Goal: Information Seeking & Learning: Learn about a topic

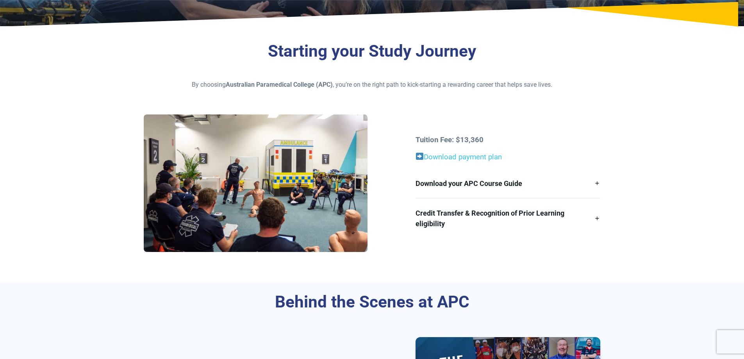
scroll to position [195, 0]
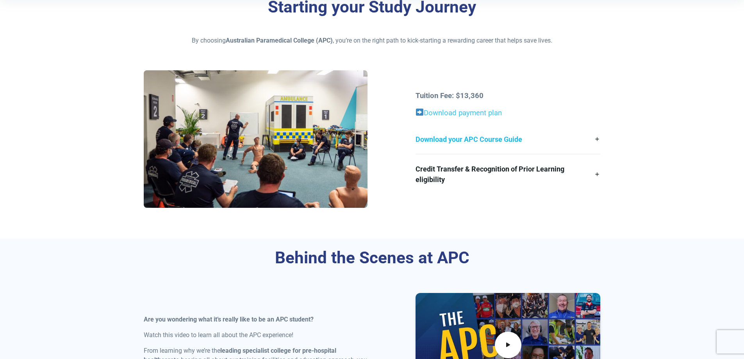
click at [597, 129] on link "Download your APC Course Guide" at bounding box center [507, 139] width 185 height 29
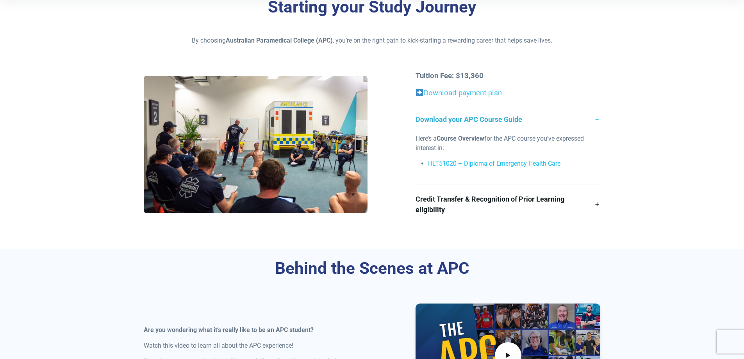
click at [533, 162] on link "HLT51020 – Diploma of Emergency Health Care" at bounding box center [494, 163] width 132 height 7
click at [444, 206] on link "Credit Transfer & Recognition of Prior Learning eligibility" at bounding box center [507, 204] width 185 height 40
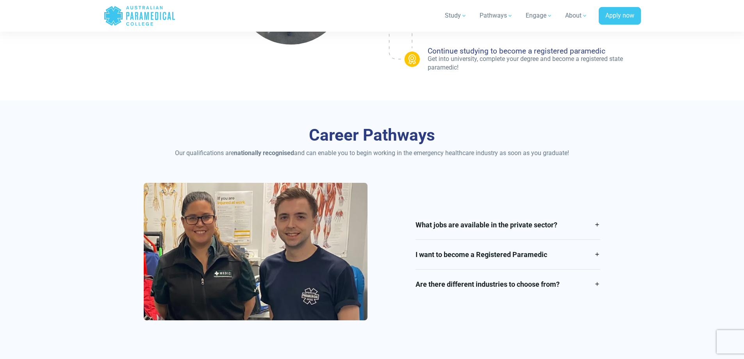
scroll to position [1093, 0]
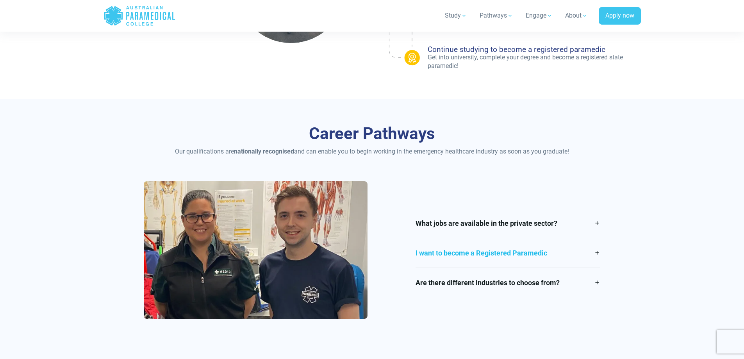
click at [424, 250] on link "I want to become a Registered Paramedic" at bounding box center [507, 252] width 185 height 29
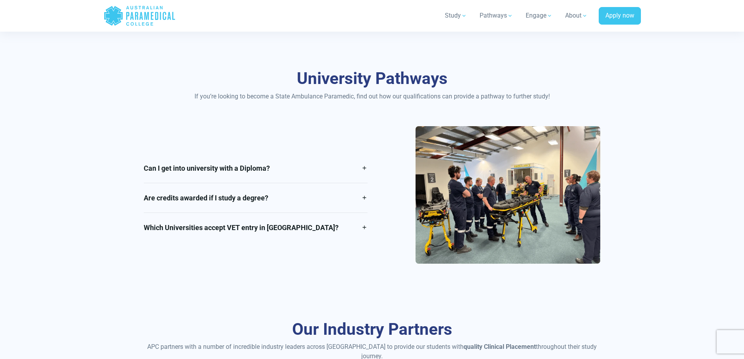
scroll to position [1679, 0]
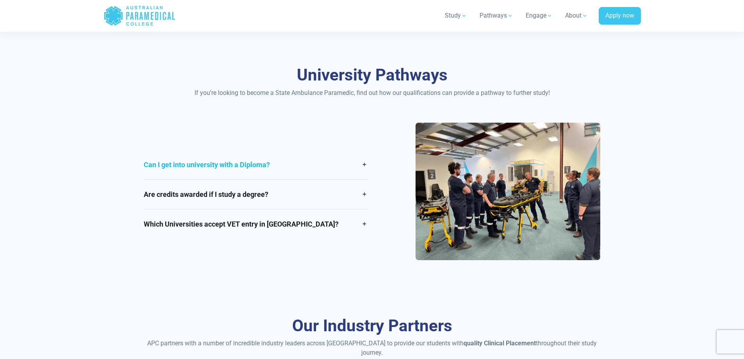
click at [358, 168] on link "Can I get into university with a Diploma?" at bounding box center [256, 164] width 224 height 29
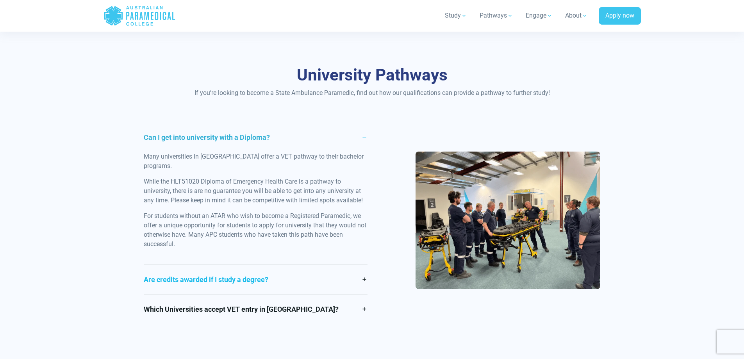
click at [320, 268] on link "Are credits awarded if I study a degree?" at bounding box center [256, 279] width 224 height 29
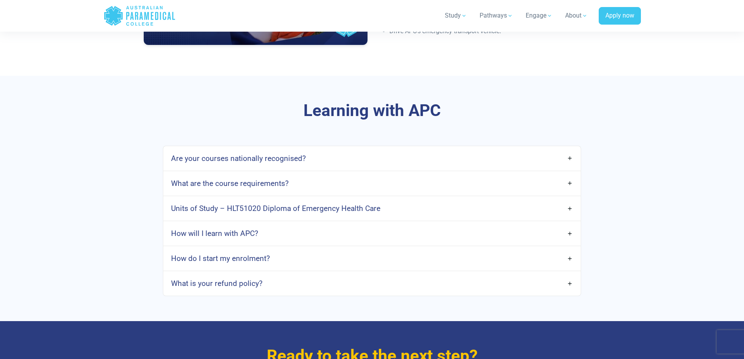
scroll to position [2577, 0]
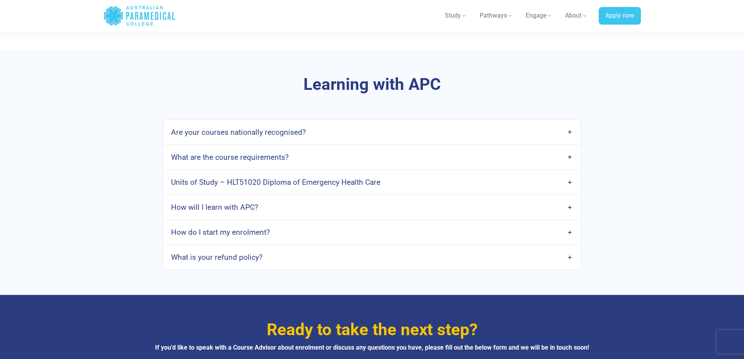
click at [464, 153] on link "What are the course requirements?" at bounding box center [371, 157] width 417 height 18
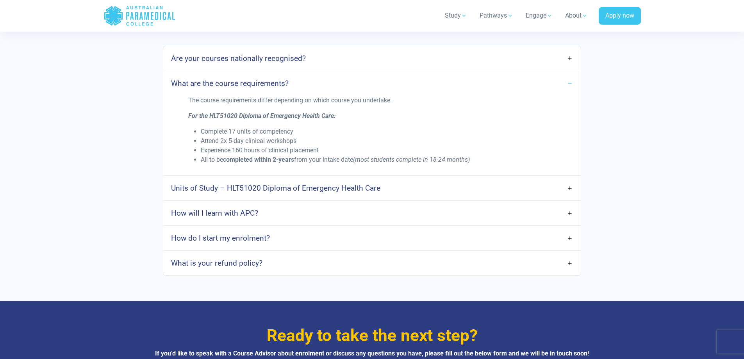
scroll to position [2655, 0]
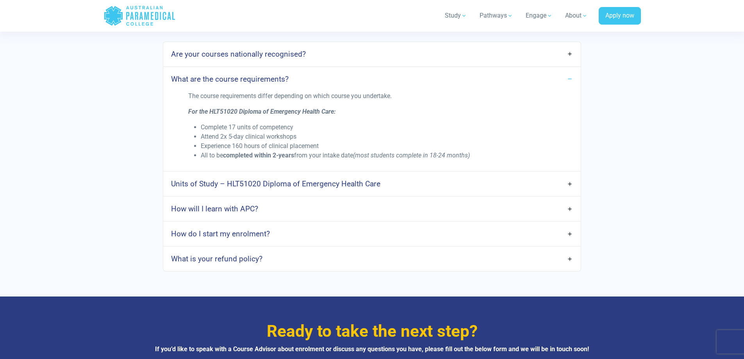
click at [359, 203] on link "How will I learn with APC?" at bounding box center [371, 209] width 417 height 18
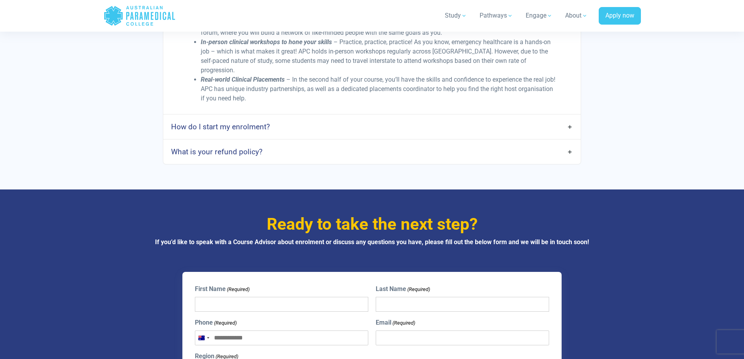
scroll to position [2928, 0]
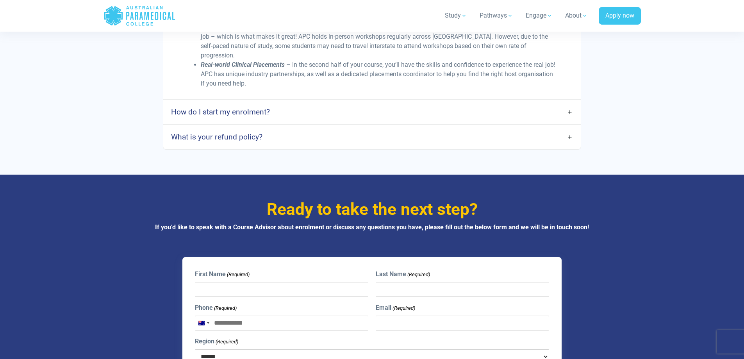
click at [285, 100] on div "How do I start my enrolment?" at bounding box center [371, 112] width 417 height 25
click at [287, 103] on link "How do I start my enrolment?" at bounding box center [371, 112] width 417 height 18
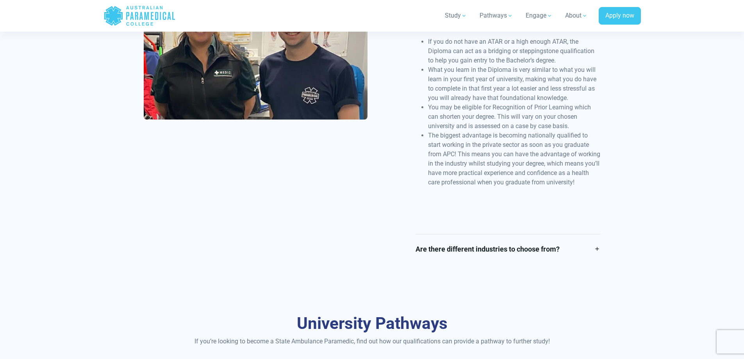
scroll to position [1562, 0]
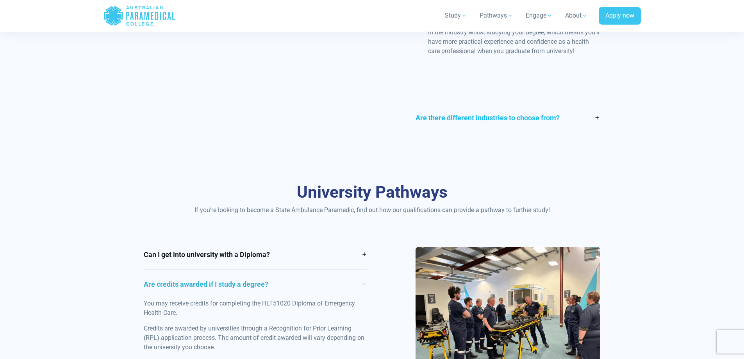
click at [455, 127] on link "Are there different industries to choose from?" at bounding box center [507, 117] width 185 height 29
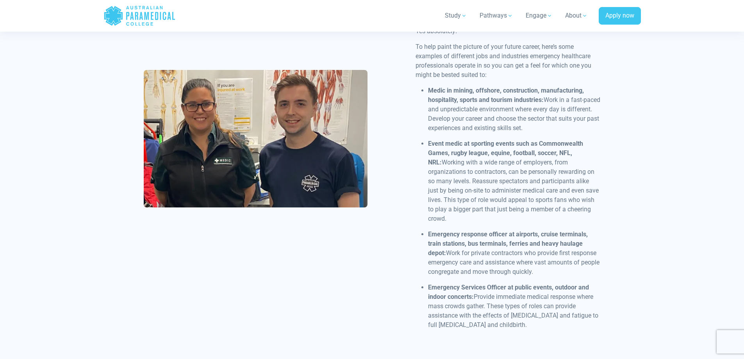
scroll to position [1255, 0]
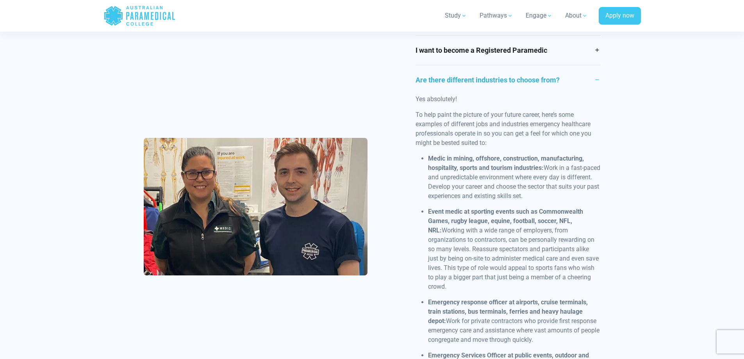
drag, startPoint x: 398, startPoint y: 146, endPoint x: 414, endPoint y: 94, distance: 54.2
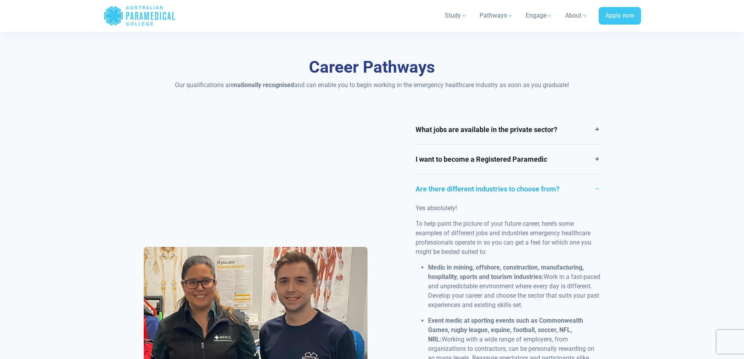
drag, startPoint x: 392, startPoint y: 175, endPoint x: 408, endPoint y: 162, distance: 20.8
click at [435, 135] on link "What jobs are available in the private sector?" at bounding box center [507, 130] width 185 height 29
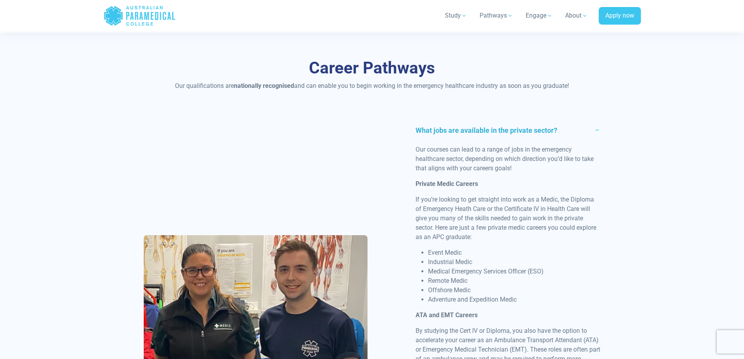
click at [435, 130] on link "What jobs are available in the private sector?" at bounding box center [507, 130] width 185 height 29
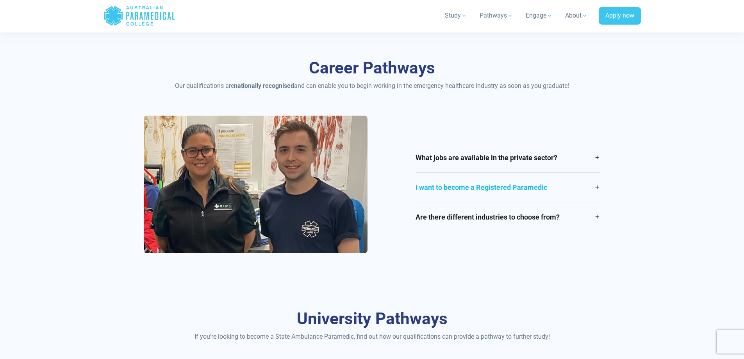
click at [424, 182] on link "I want to become a Registered Paramedic" at bounding box center [507, 187] width 185 height 29
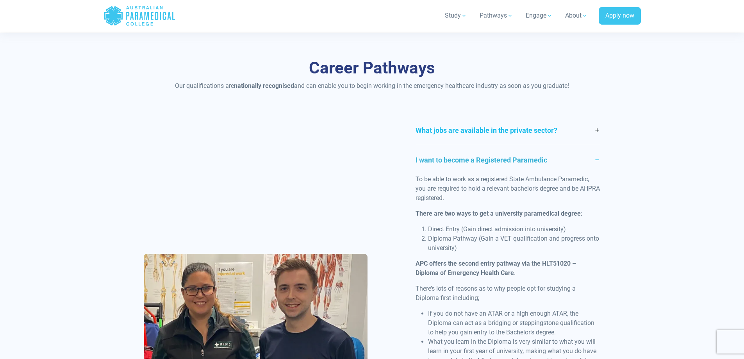
click at [467, 128] on link "What jobs are available in the private sector?" at bounding box center [507, 130] width 185 height 29
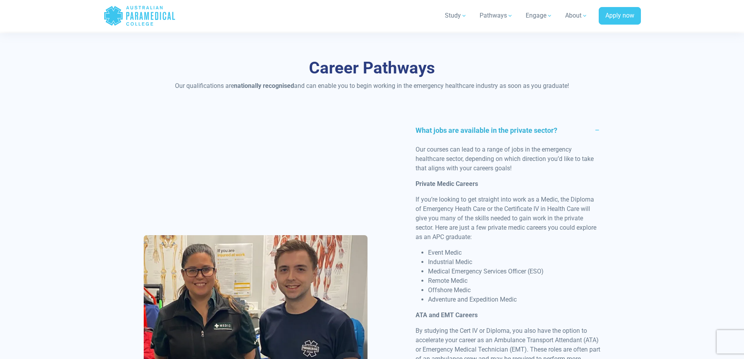
click at [474, 133] on link "What jobs are available in the private sector?" at bounding box center [507, 130] width 185 height 29
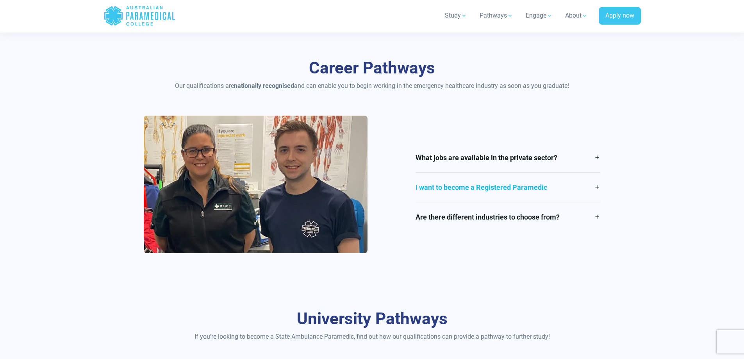
click at [497, 191] on link "I want to become a Registered Paramedic" at bounding box center [507, 187] width 185 height 29
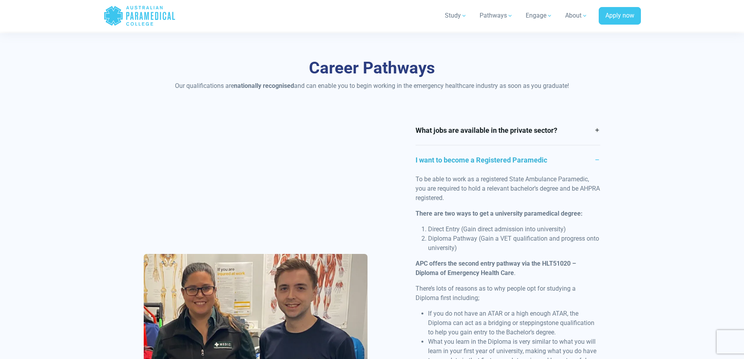
click at [500, 164] on link "I want to become a Registered Paramedic" at bounding box center [507, 159] width 185 height 29
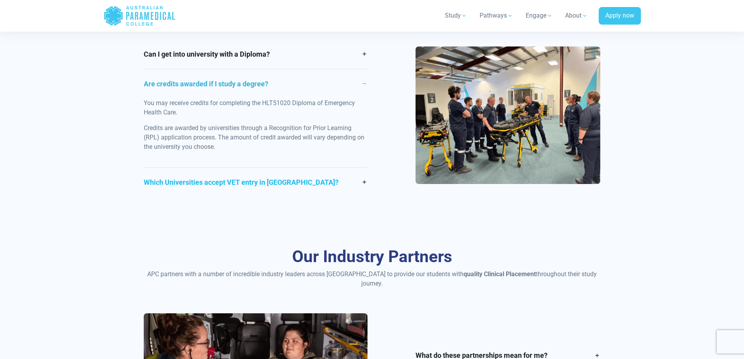
scroll to position [1484, 0]
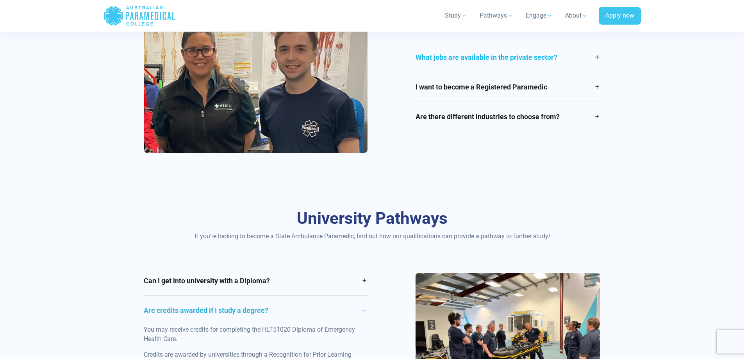
drag, startPoint x: 401, startPoint y: 177, endPoint x: 419, endPoint y: 116, distance: 63.3
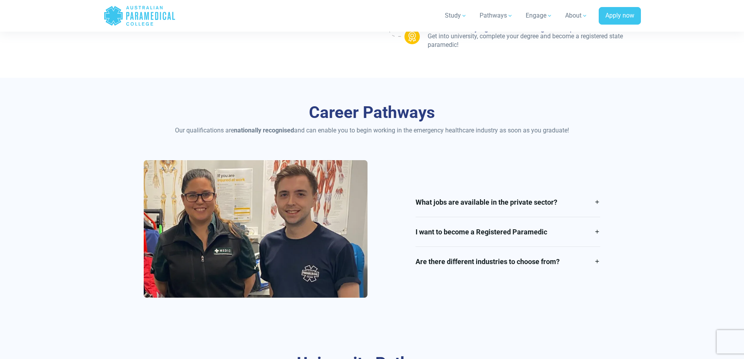
drag, startPoint x: 411, startPoint y: 186, endPoint x: 403, endPoint y: 140, distance: 46.5
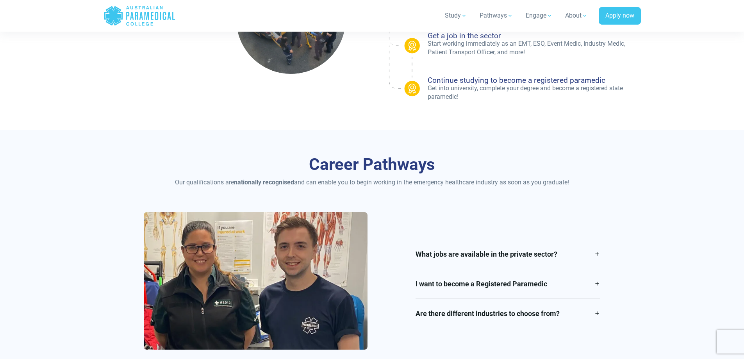
drag, startPoint x: 421, startPoint y: 170, endPoint x: 417, endPoint y: 151, distance: 19.6
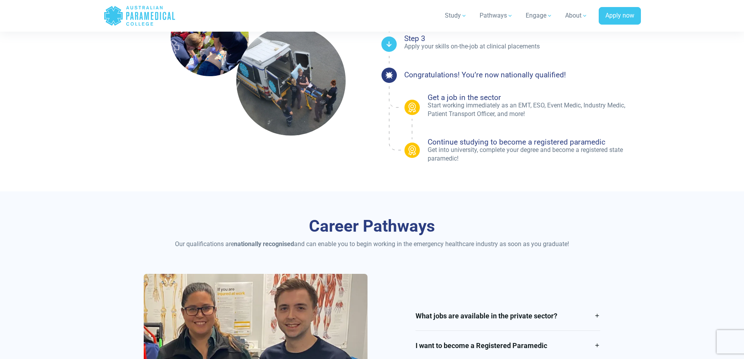
drag, startPoint x: 417, startPoint y: 151, endPoint x: 410, endPoint y: 117, distance: 34.8
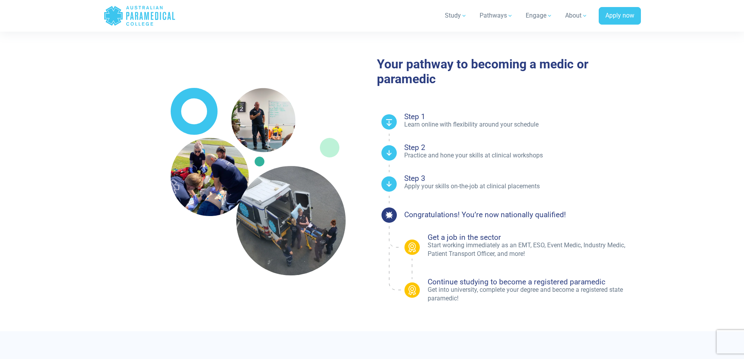
drag, startPoint x: 390, startPoint y: 146, endPoint x: 384, endPoint y: 84, distance: 62.4
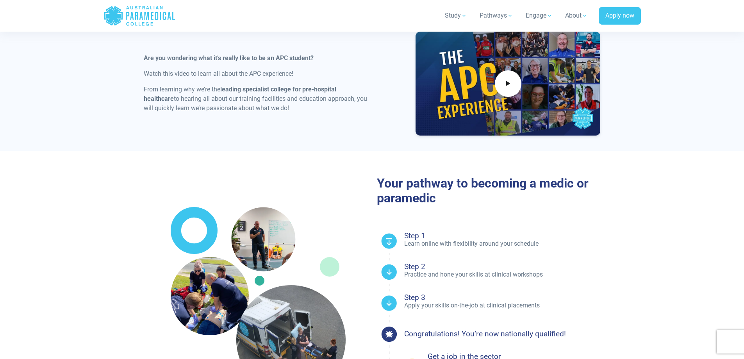
drag, startPoint x: 385, startPoint y: 113, endPoint x: 388, endPoint y: 71, distance: 42.3
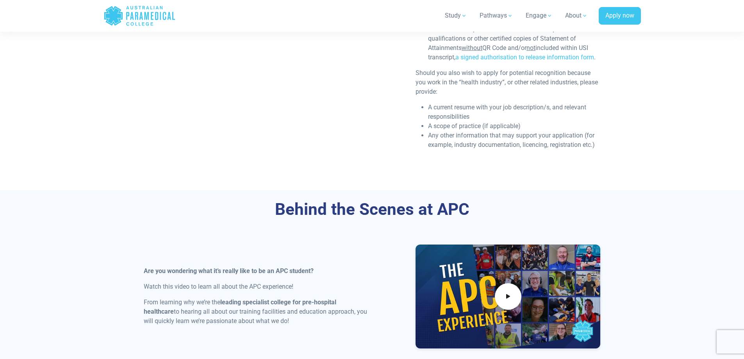
drag, startPoint x: 394, startPoint y: 89, endPoint x: 409, endPoint y: 35, distance: 55.9
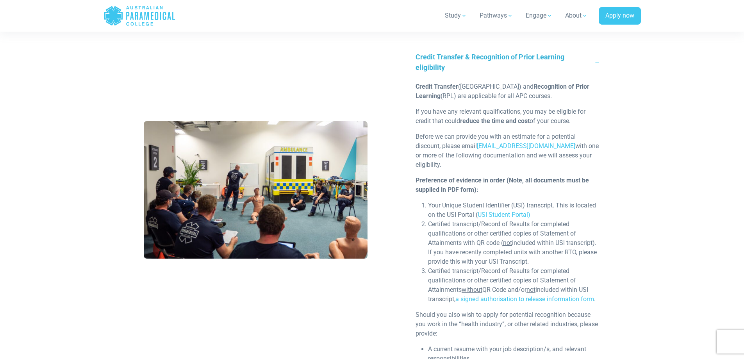
drag, startPoint x: 406, startPoint y: 90, endPoint x: 408, endPoint y: 74, distance: 15.7
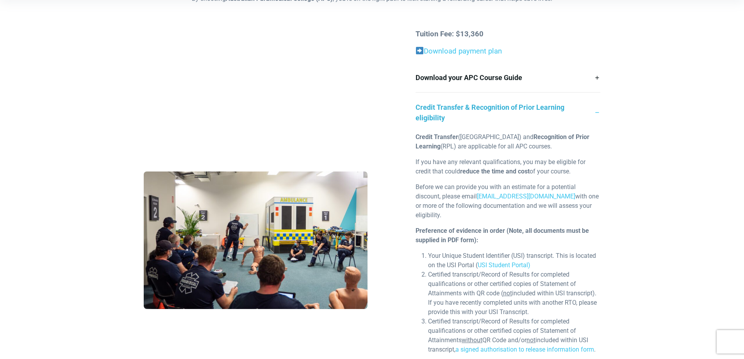
drag, startPoint x: 407, startPoint y: 103, endPoint x: 406, endPoint y: 61, distance: 41.4
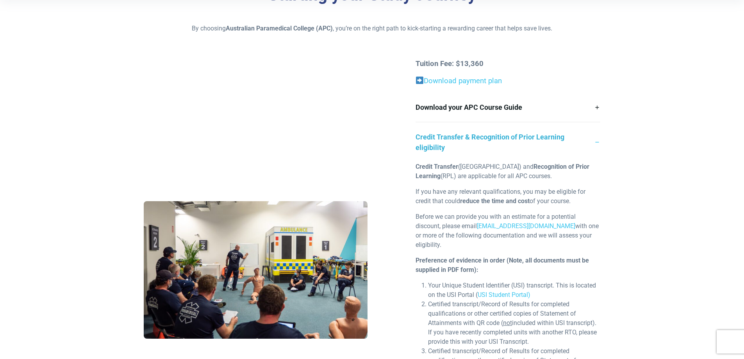
scroll to position [196, 0]
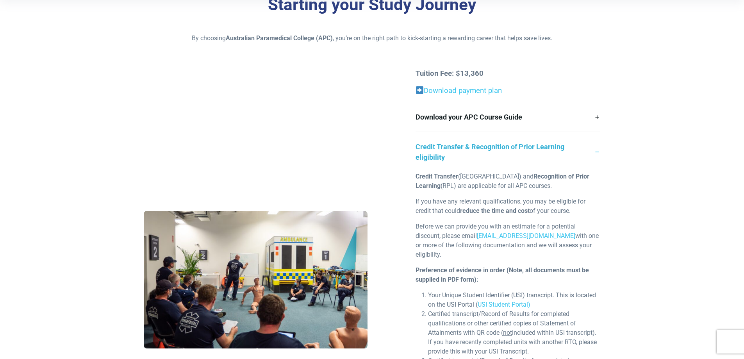
drag, startPoint x: 401, startPoint y: 86, endPoint x: 403, endPoint y: 61, distance: 25.1
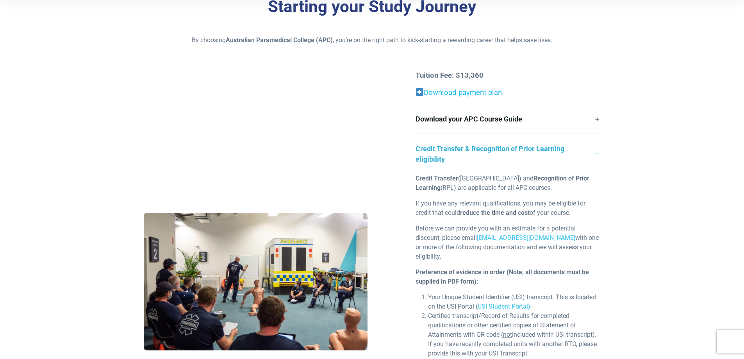
click at [467, 96] on link "Download payment plan" at bounding box center [463, 92] width 78 height 9
